Goal: Transaction & Acquisition: Register for event/course

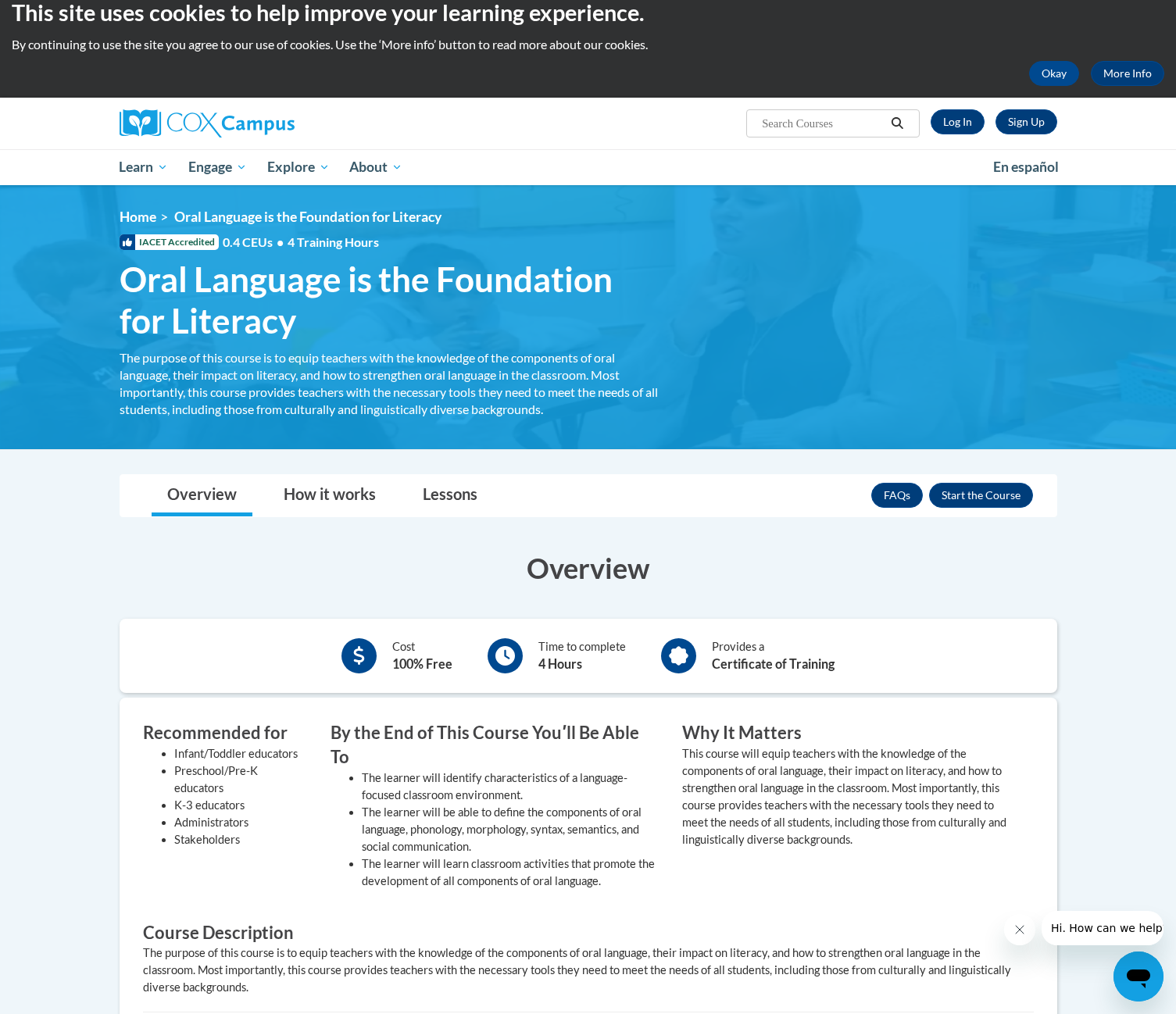
scroll to position [11, 0]
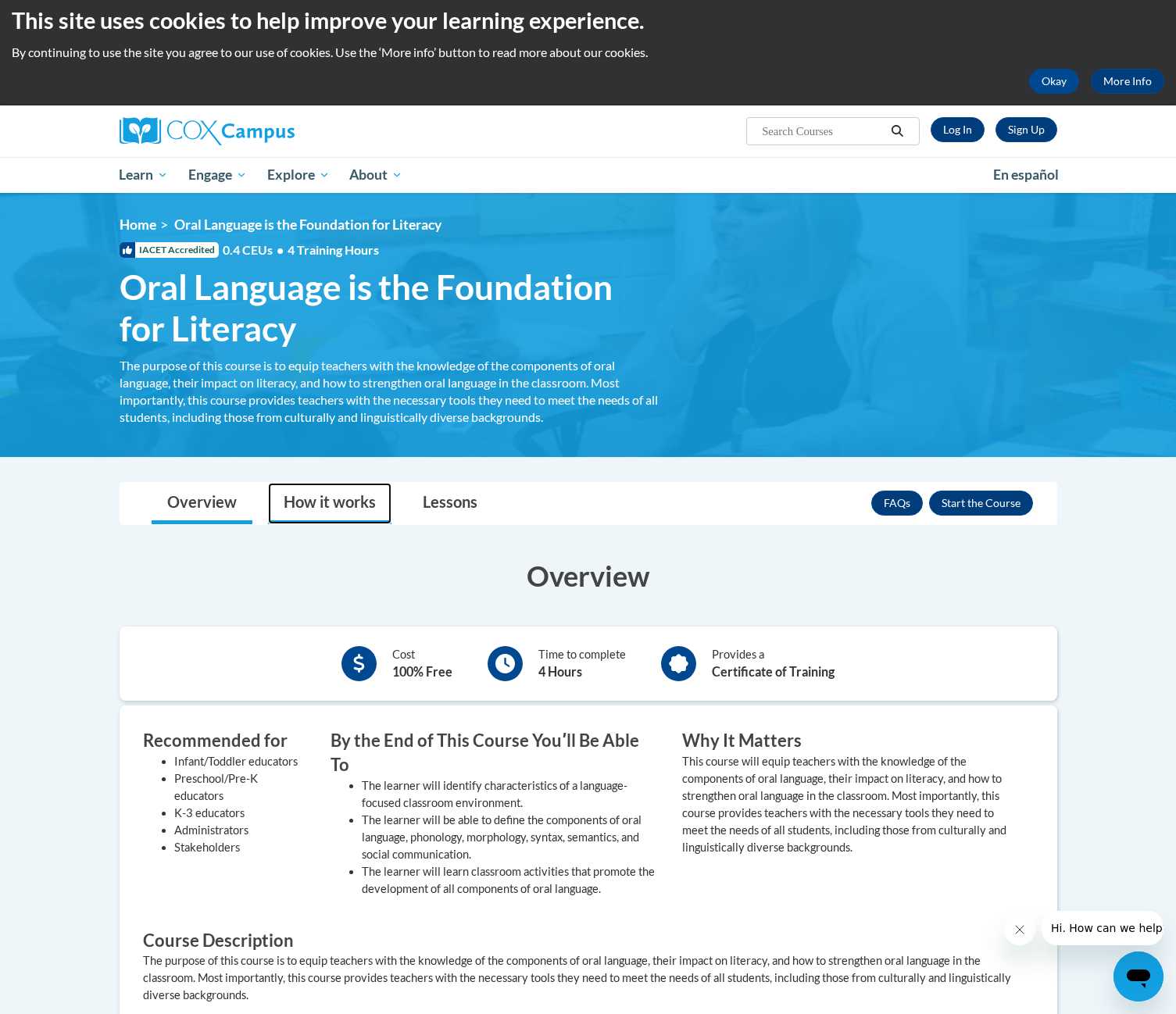
click at [347, 501] on link "How it works" at bounding box center [329, 503] width 123 height 41
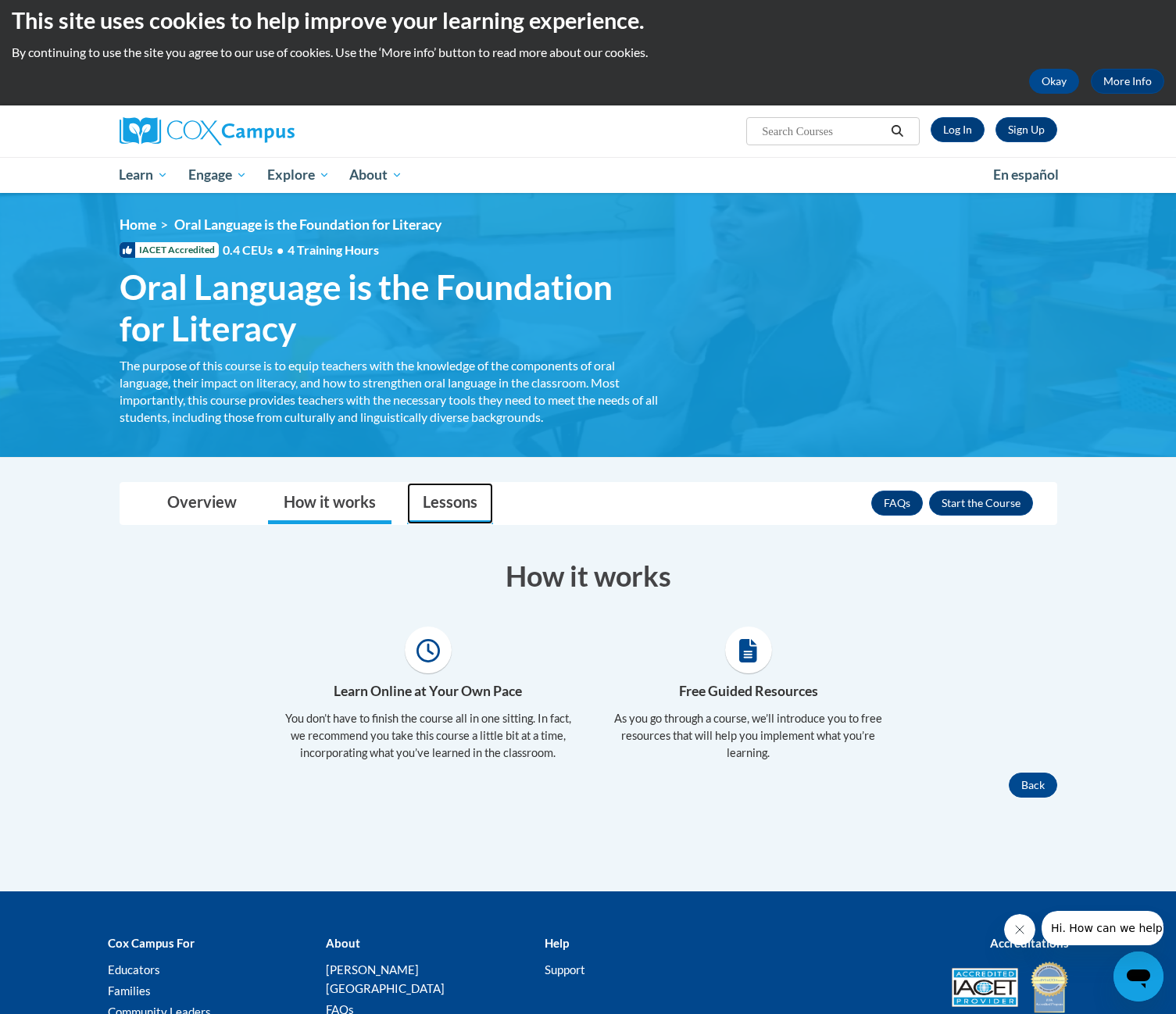
click at [425, 499] on link "Lessons" at bounding box center [449, 503] width 86 height 41
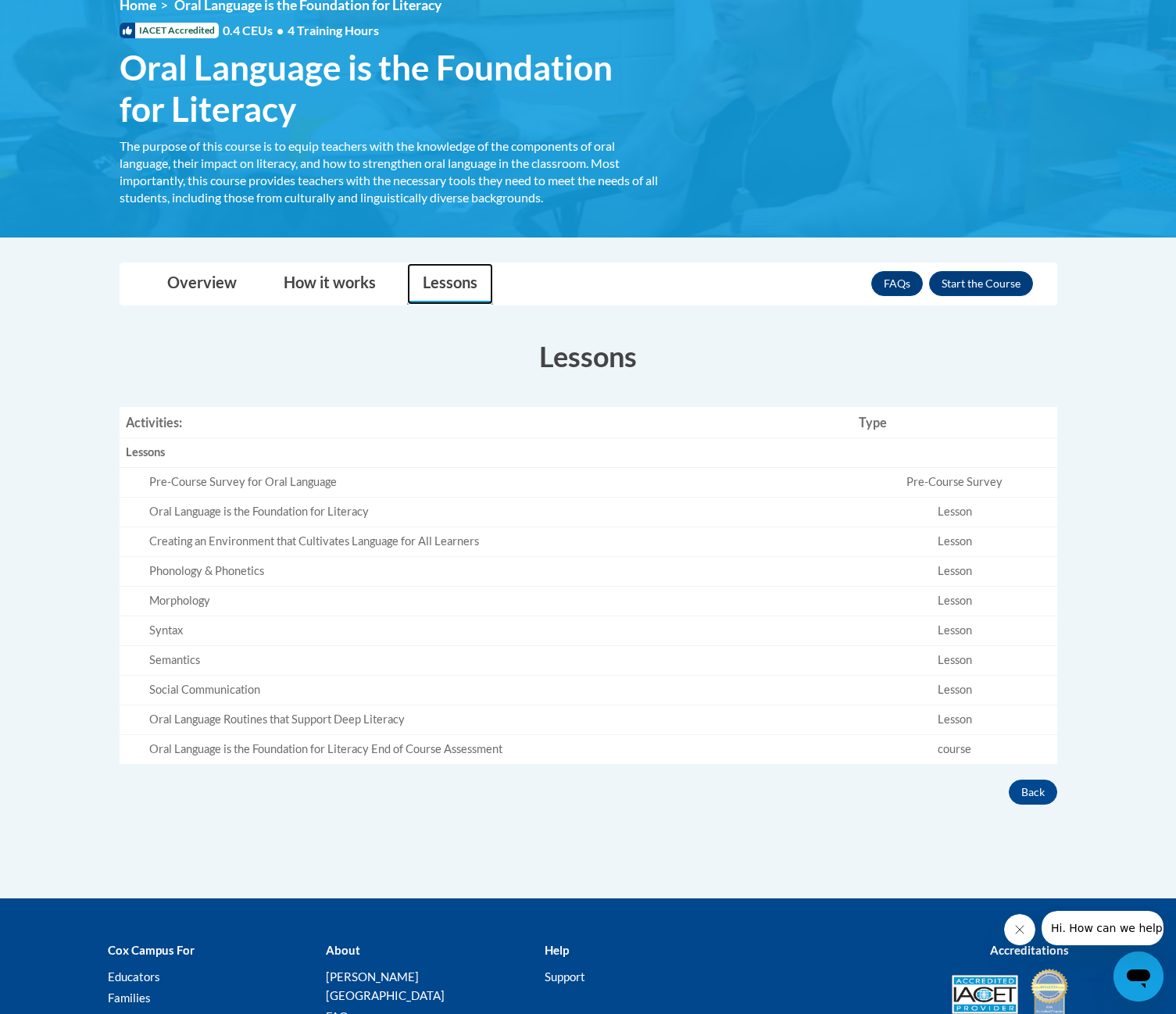
scroll to position [246, 0]
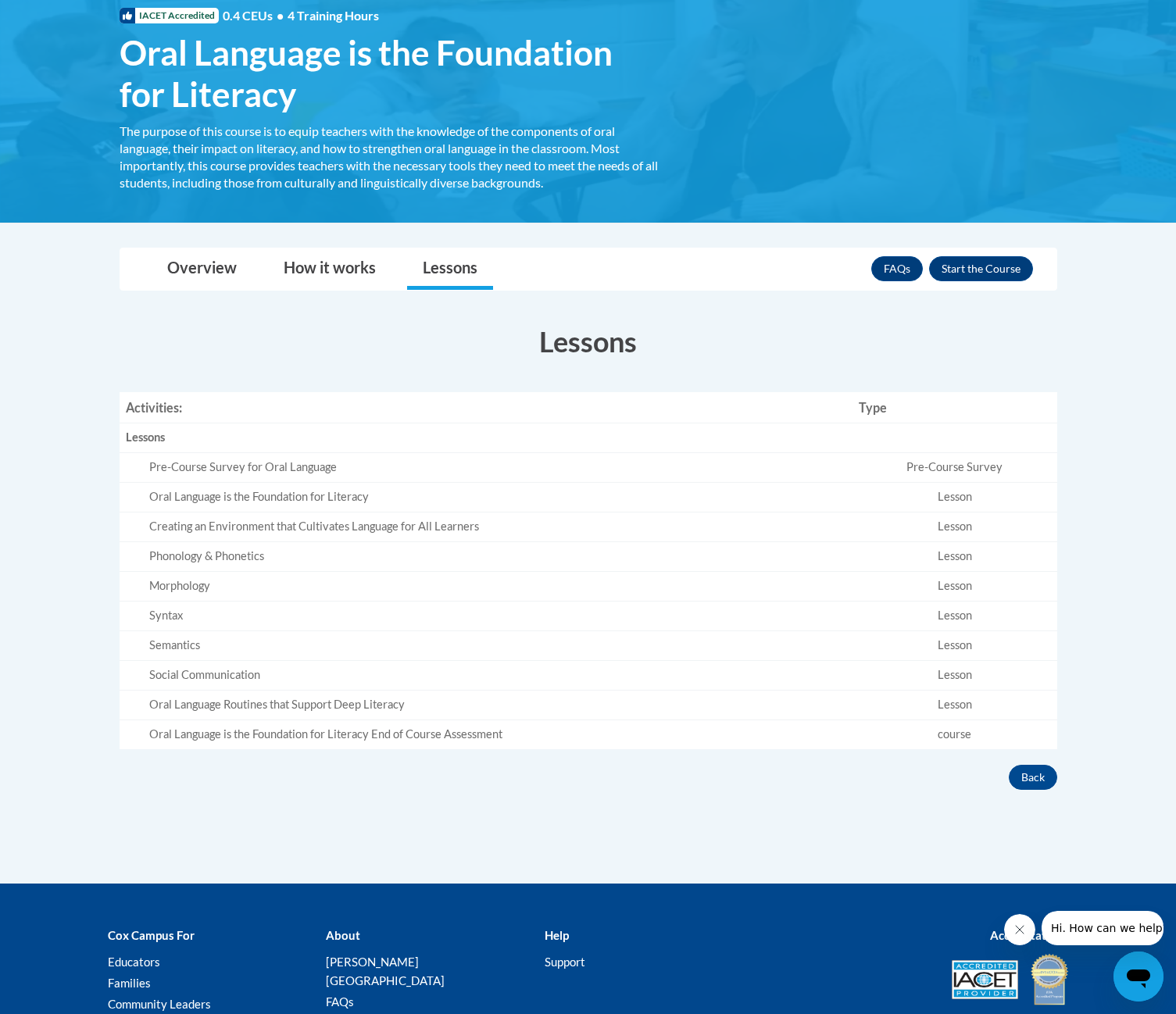
click at [257, 467] on div "Pre-Course Survey for Oral Language" at bounding box center [497, 467] width 697 height 16
click at [288, 498] on div "Oral Language is the Foundation for Literacy" at bounding box center [497, 497] width 697 height 16
drag, startPoint x: 327, startPoint y: 497, endPoint x: 362, endPoint y: 490, distance: 35.7
click at [328, 497] on div "Oral Language is the Foundation for Literacy" at bounding box center [497, 497] width 697 height 16
click at [981, 270] on button "Enroll" at bounding box center [980, 268] width 104 height 25
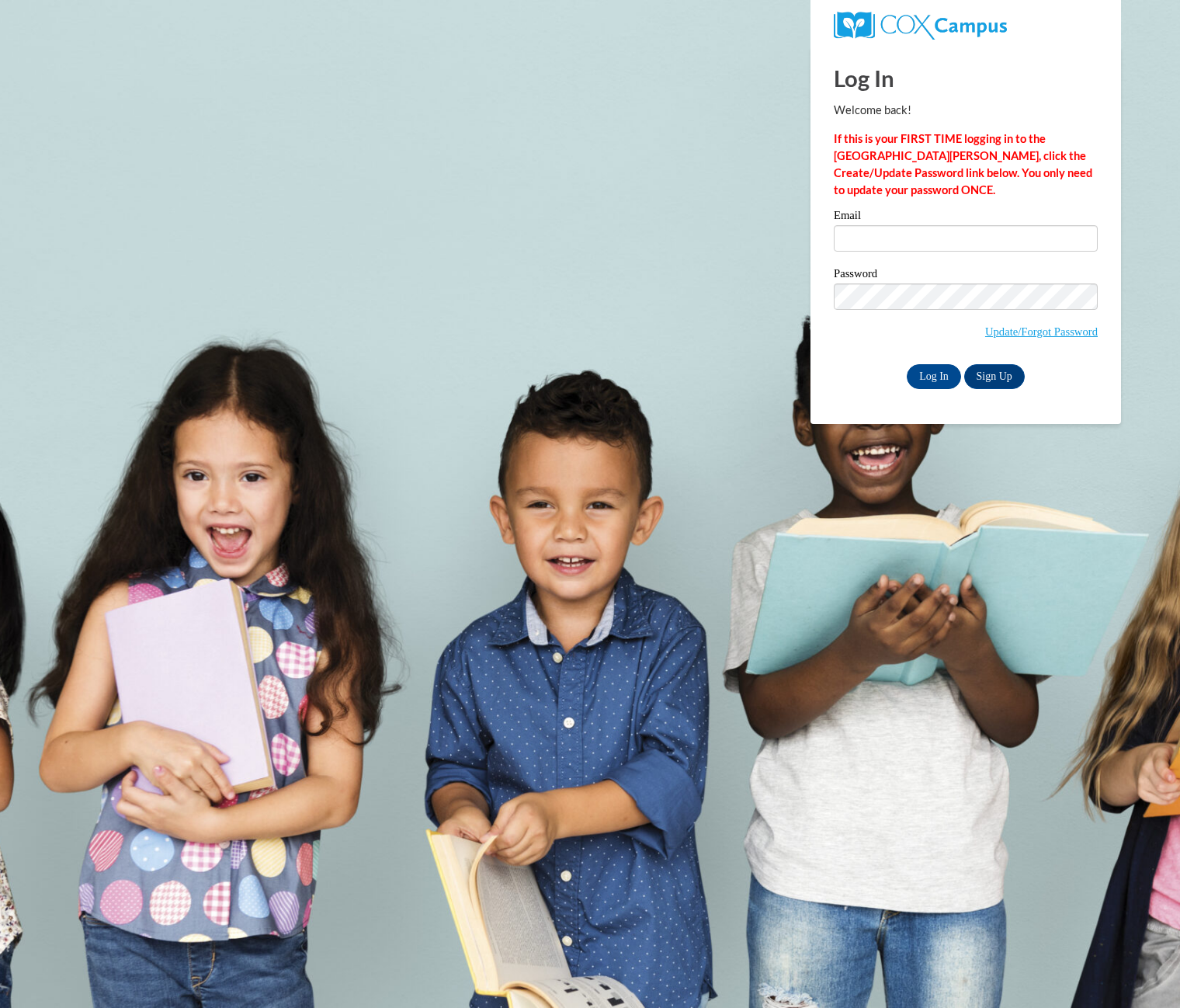
click at [887, 253] on div "Email" at bounding box center [966, 236] width 264 height 54
click at [888, 246] on input "Email" at bounding box center [966, 238] width 264 height 26
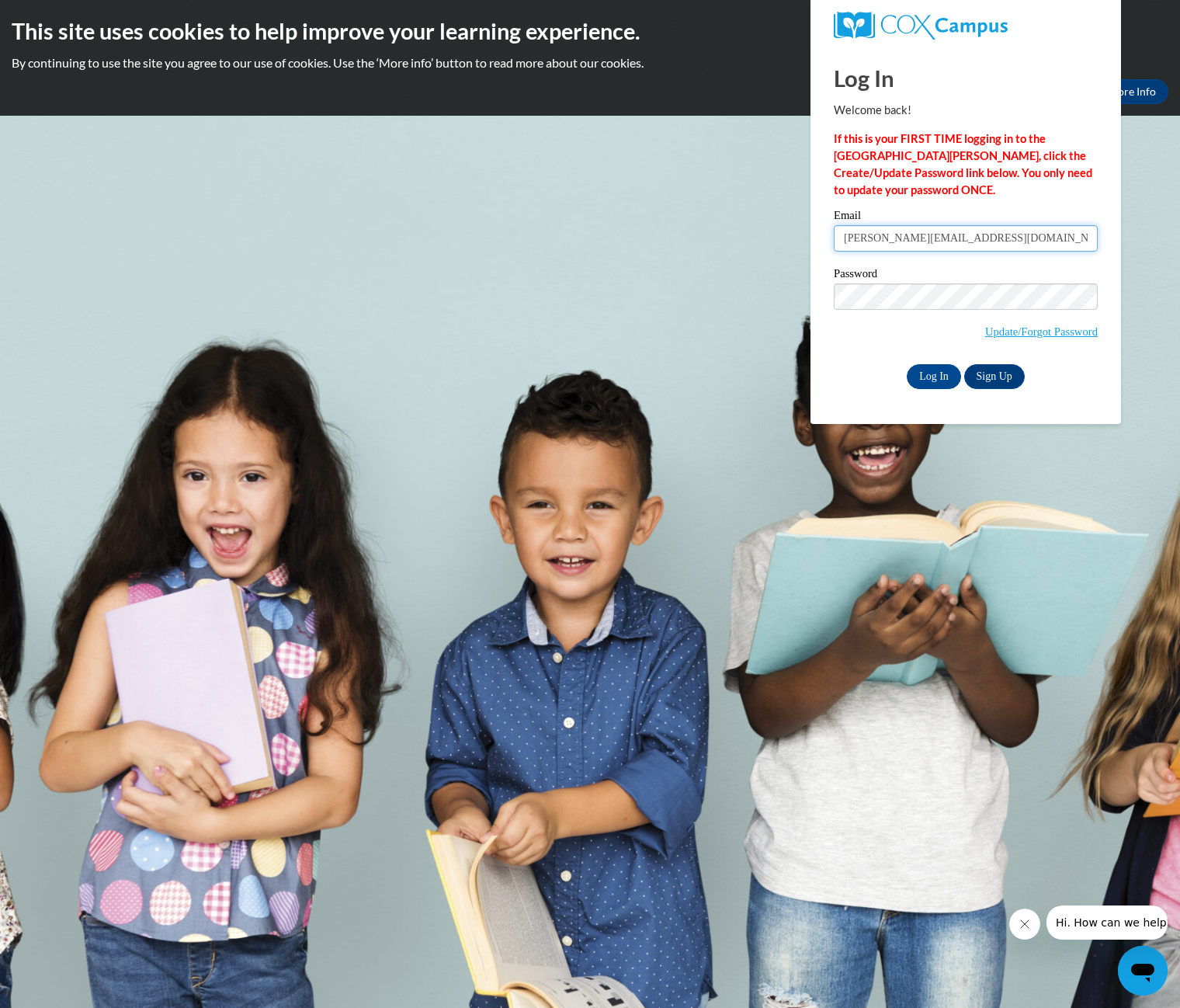
type input "[PERSON_NAME][EMAIL_ADDRESS][DOMAIN_NAME]"
click at [907, 364] on input "Log In" at bounding box center [934, 376] width 54 height 25
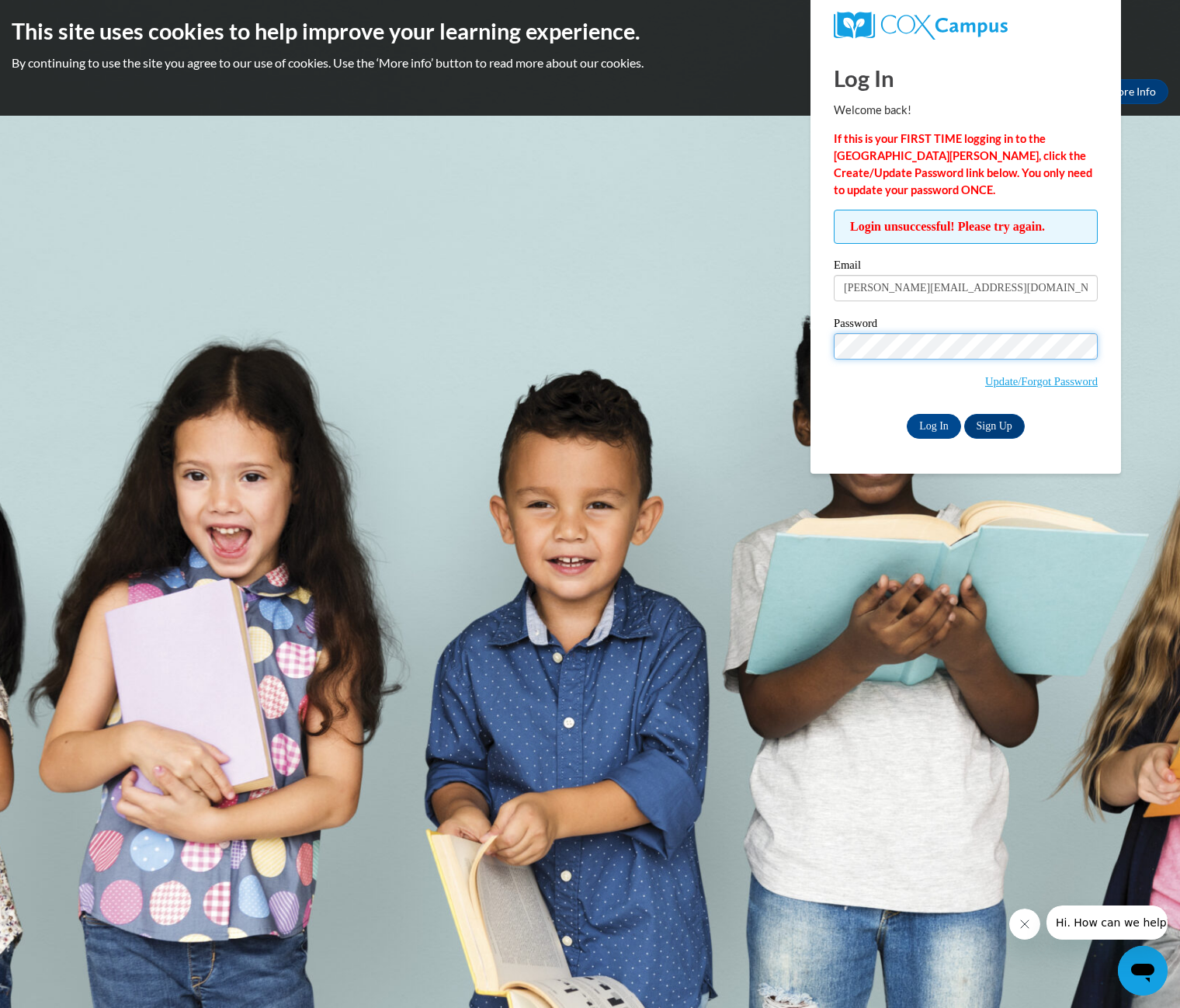
click at [907, 414] on input "Log In" at bounding box center [934, 426] width 54 height 25
drag, startPoint x: 247, startPoint y: 424, endPoint x: 287, endPoint y: 424, distance: 40.0
click at [263, 428] on body "This site uses cookies to help improve your learning experience. By continuing …" at bounding box center [590, 504] width 1180 height 1008
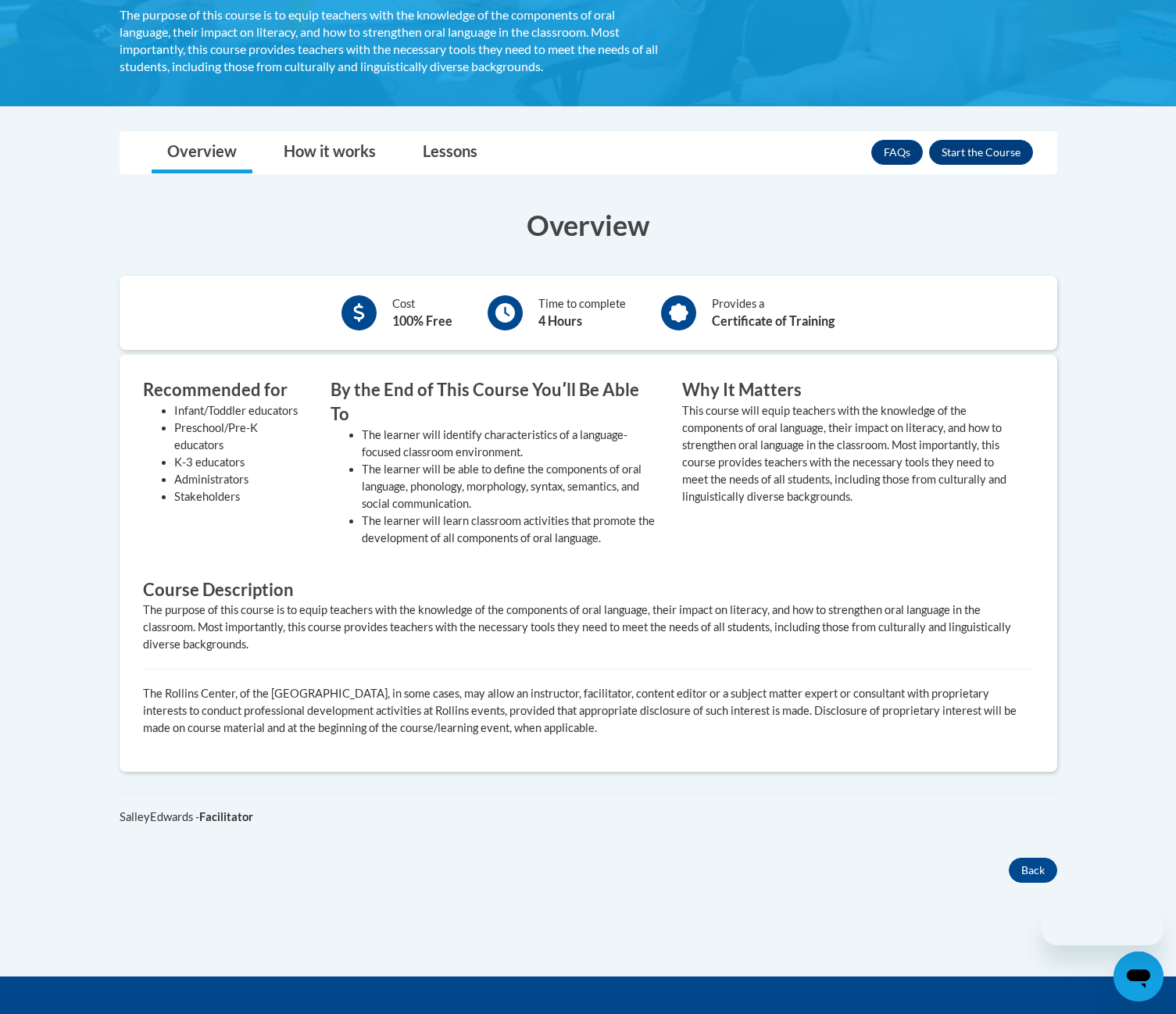
scroll to position [246, 0]
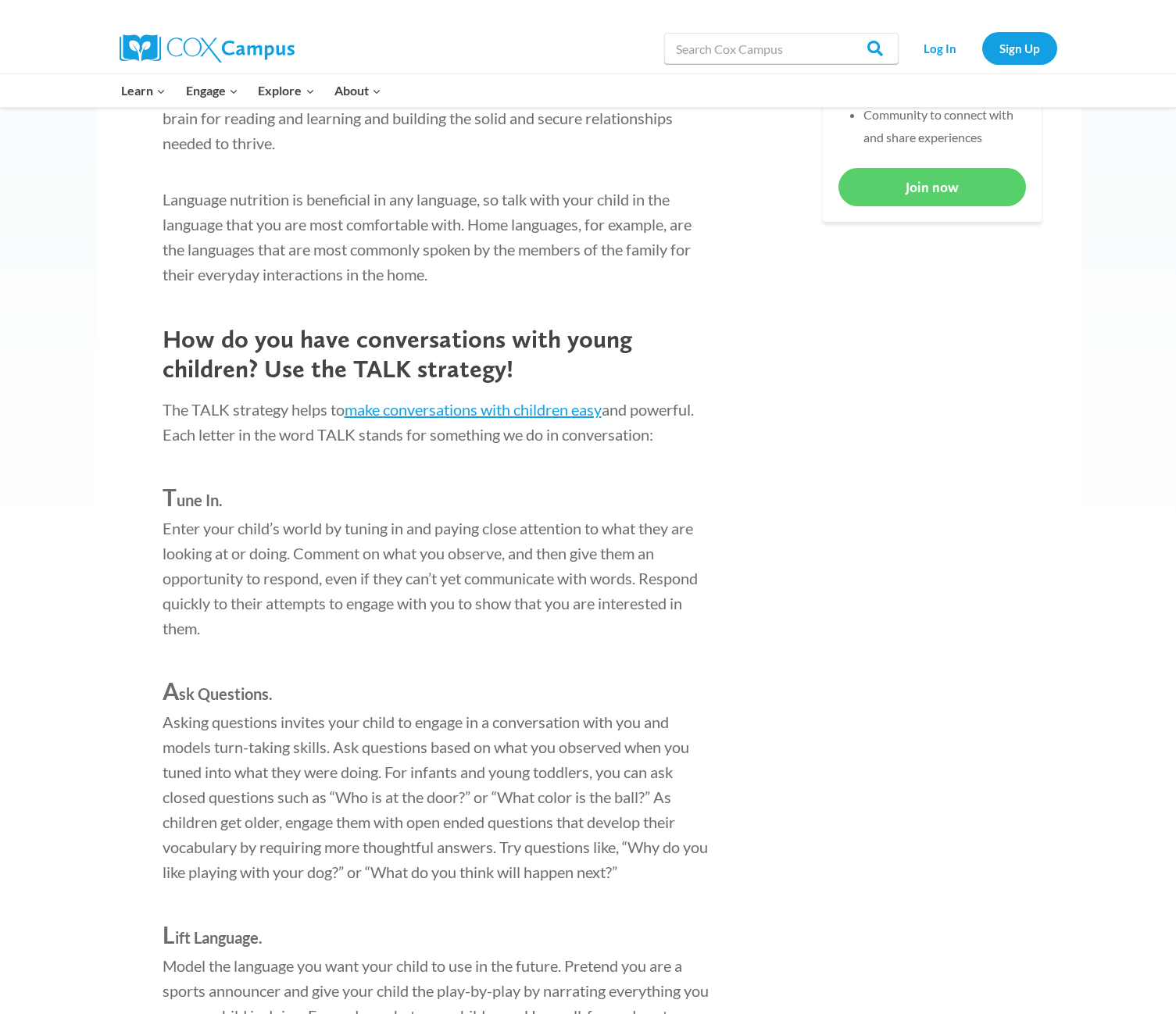
scroll to position [937, 0]
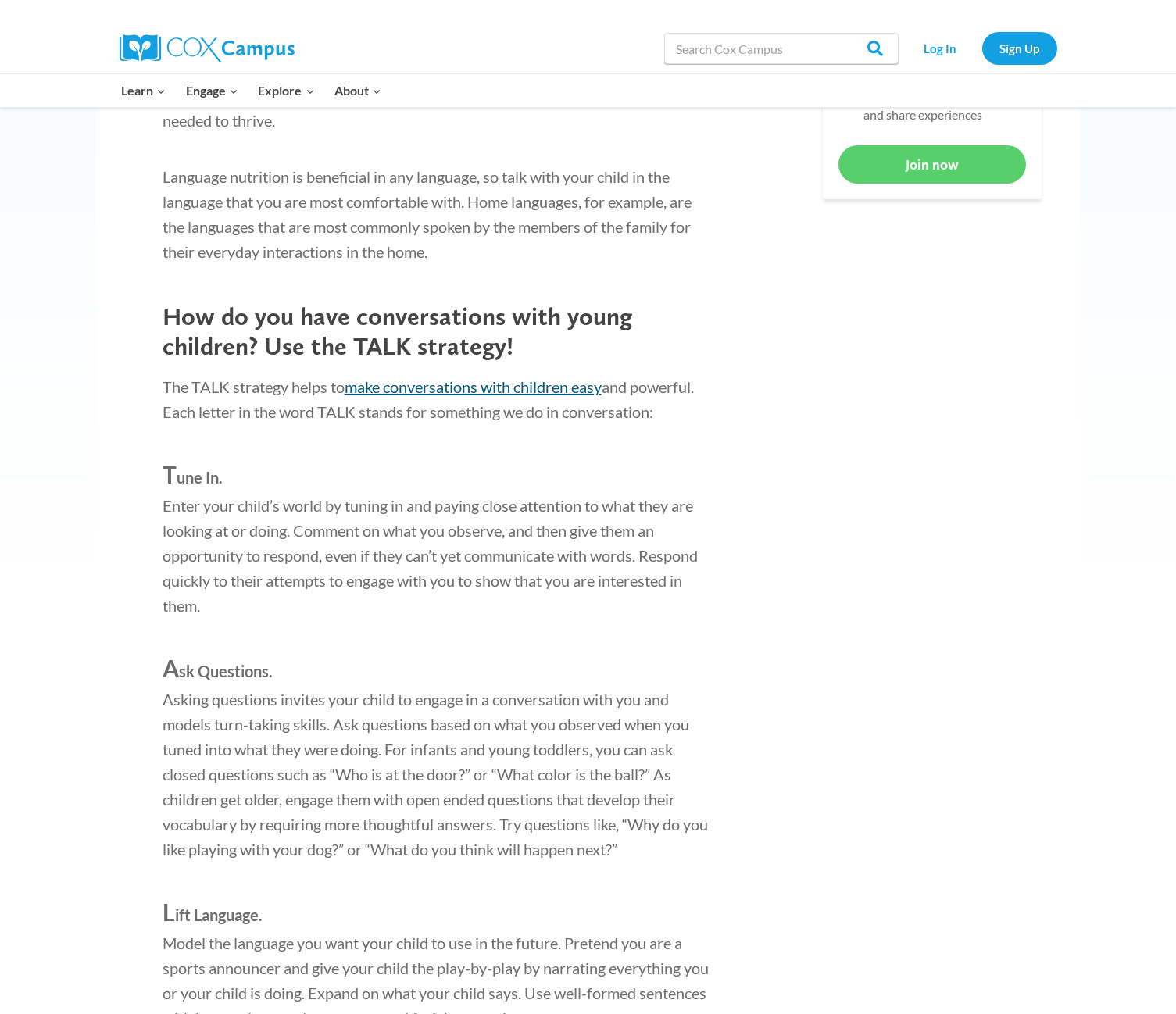
click at [371, 391] on link "make conversations with children easy" at bounding box center [473, 387] width 257 height 19
